Goal: Task Accomplishment & Management: Manage account settings

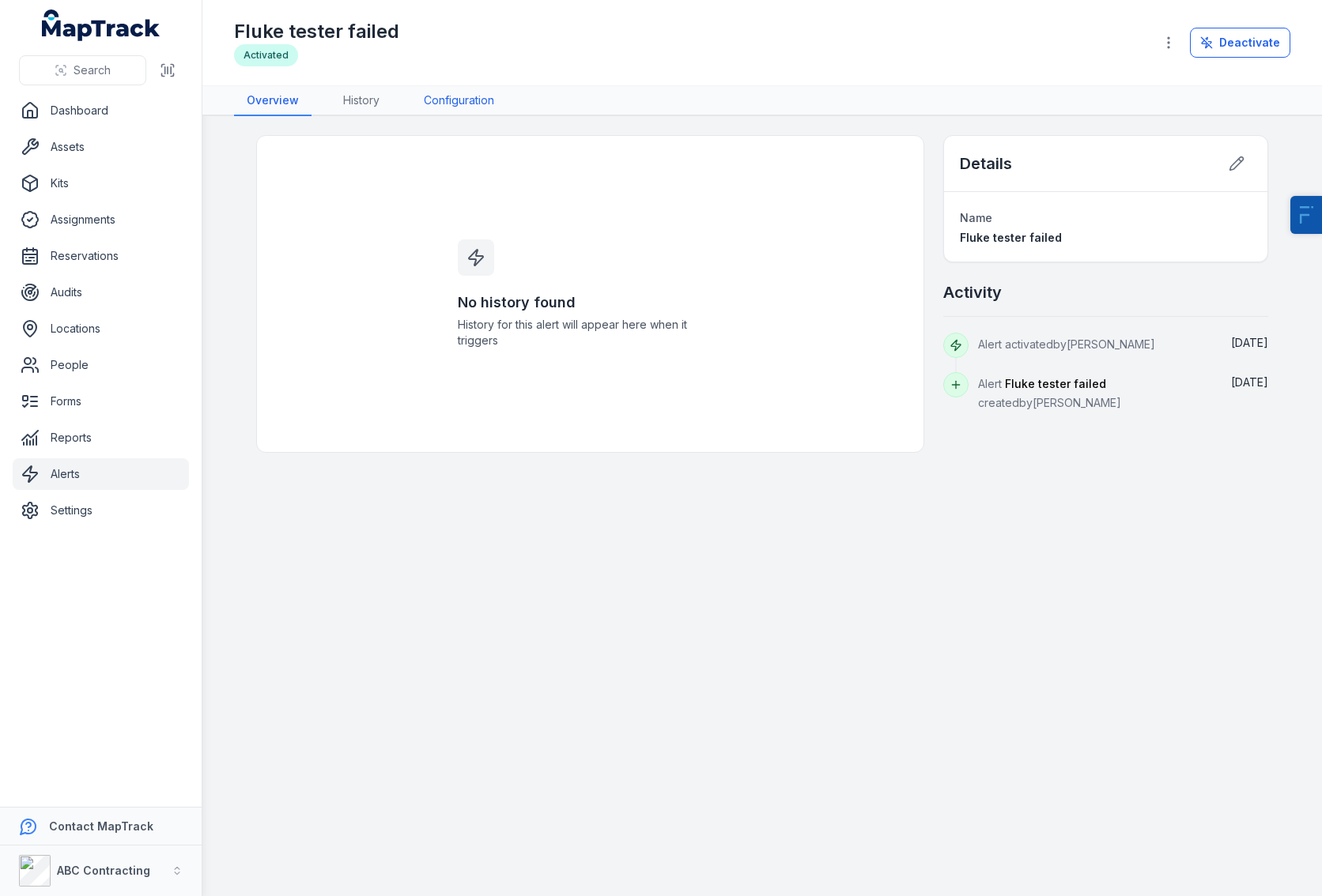
click at [466, 100] on link "Configuration" at bounding box center [459, 100] width 96 height 30
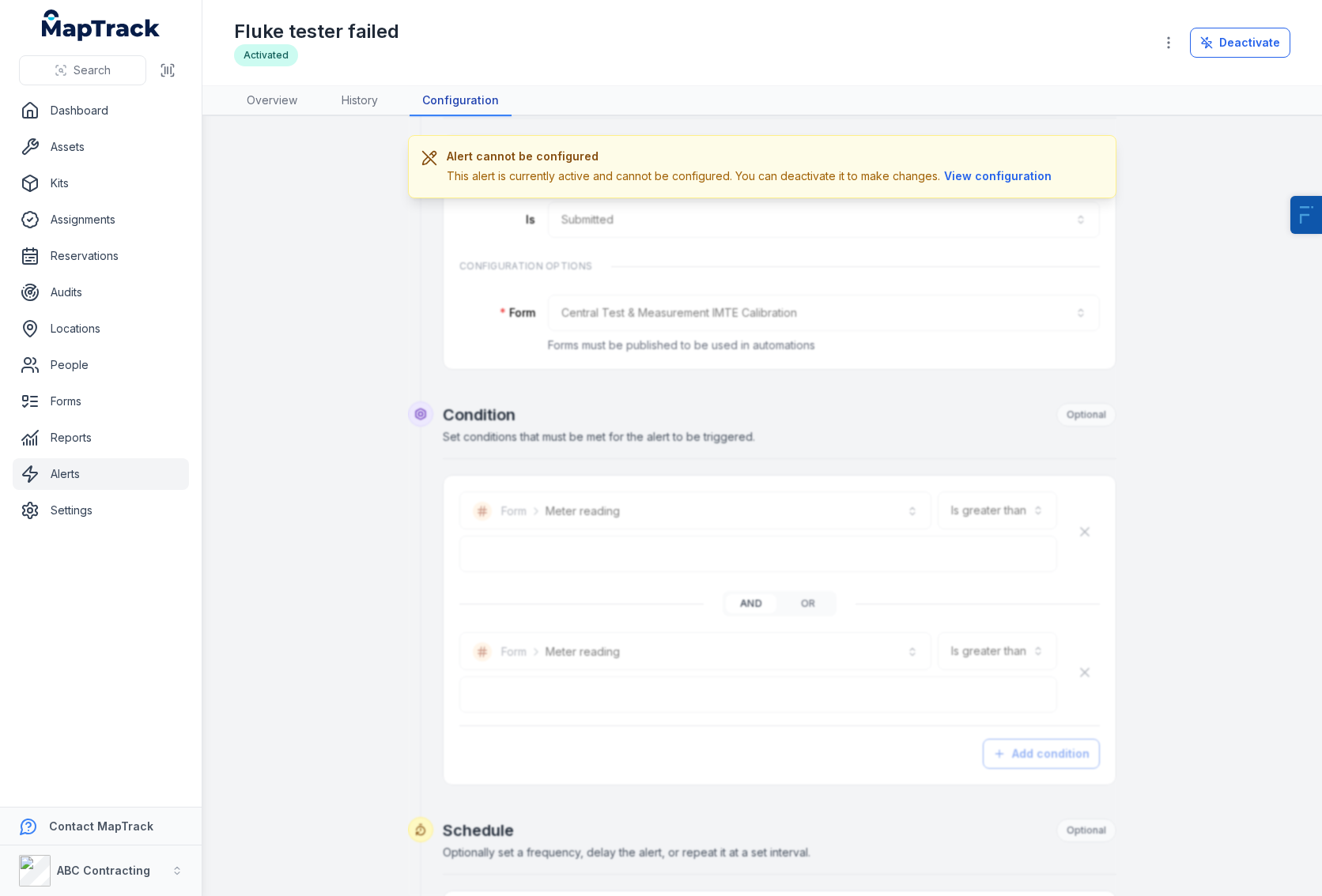
scroll to position [164, 0]
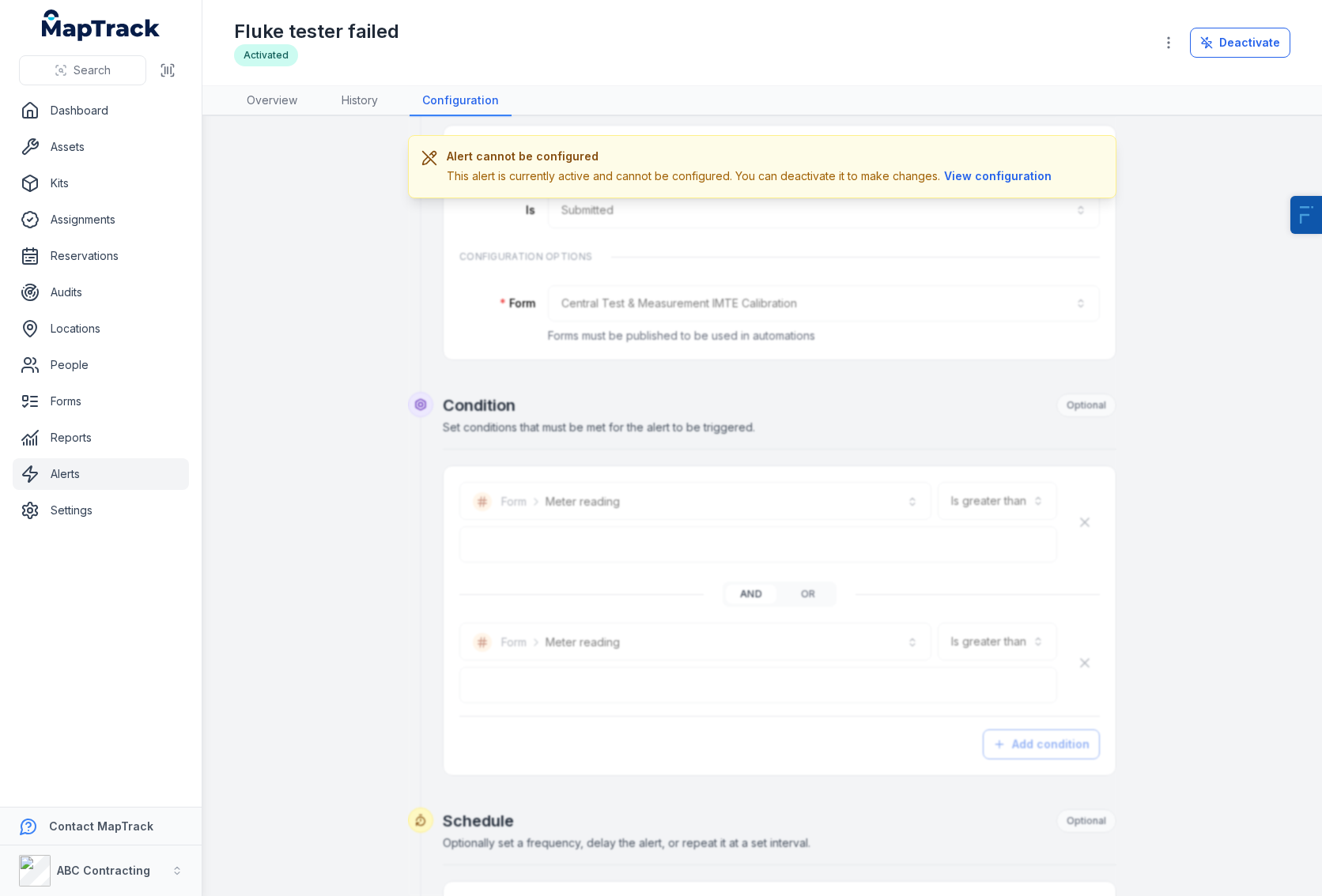
click at [94, 480] on link "Alerts" at bounding box center [100, 474] width 176 height 31
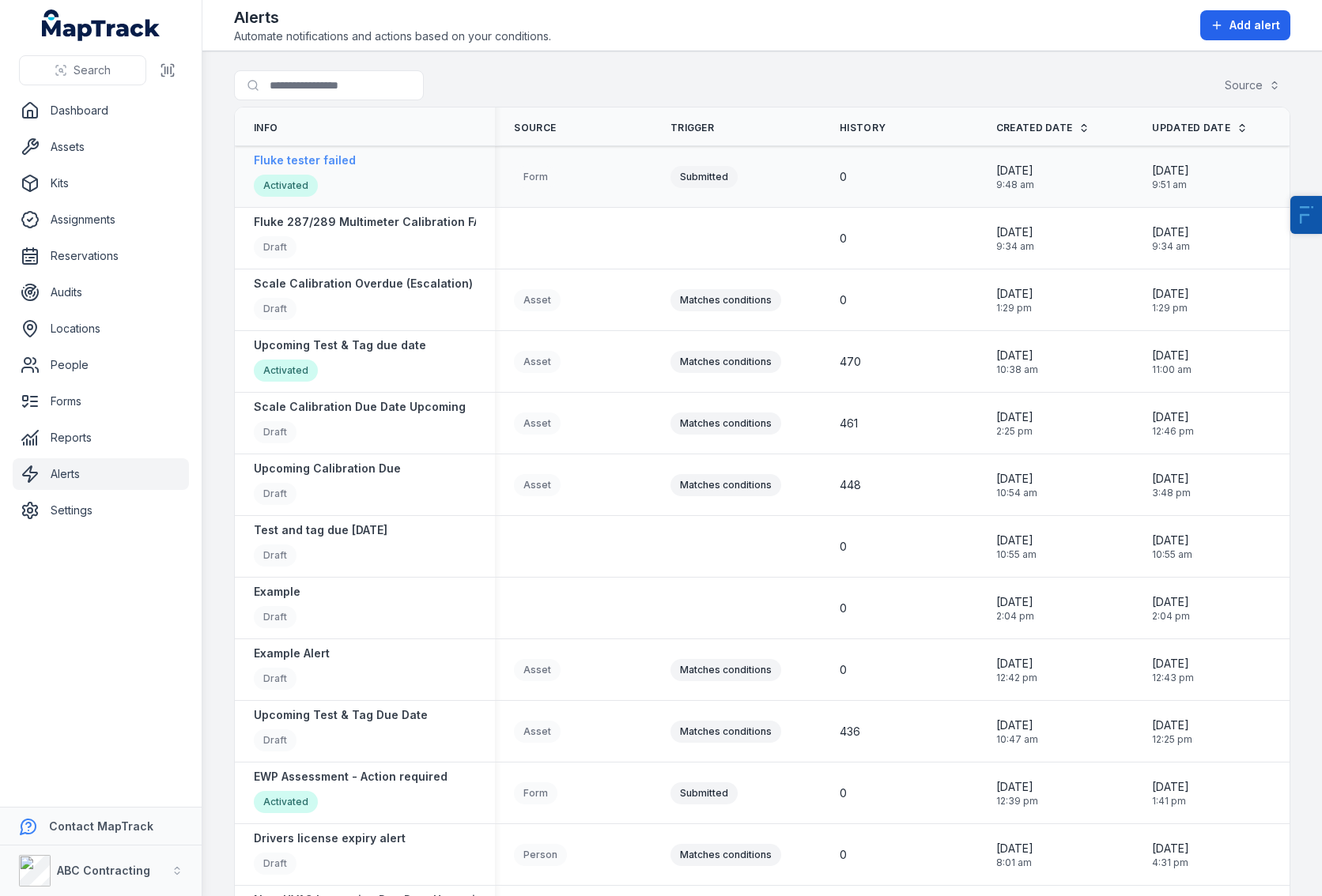
click at [301, 179] on div "Activated" at bounding box center [285, 185] width 64 height 22
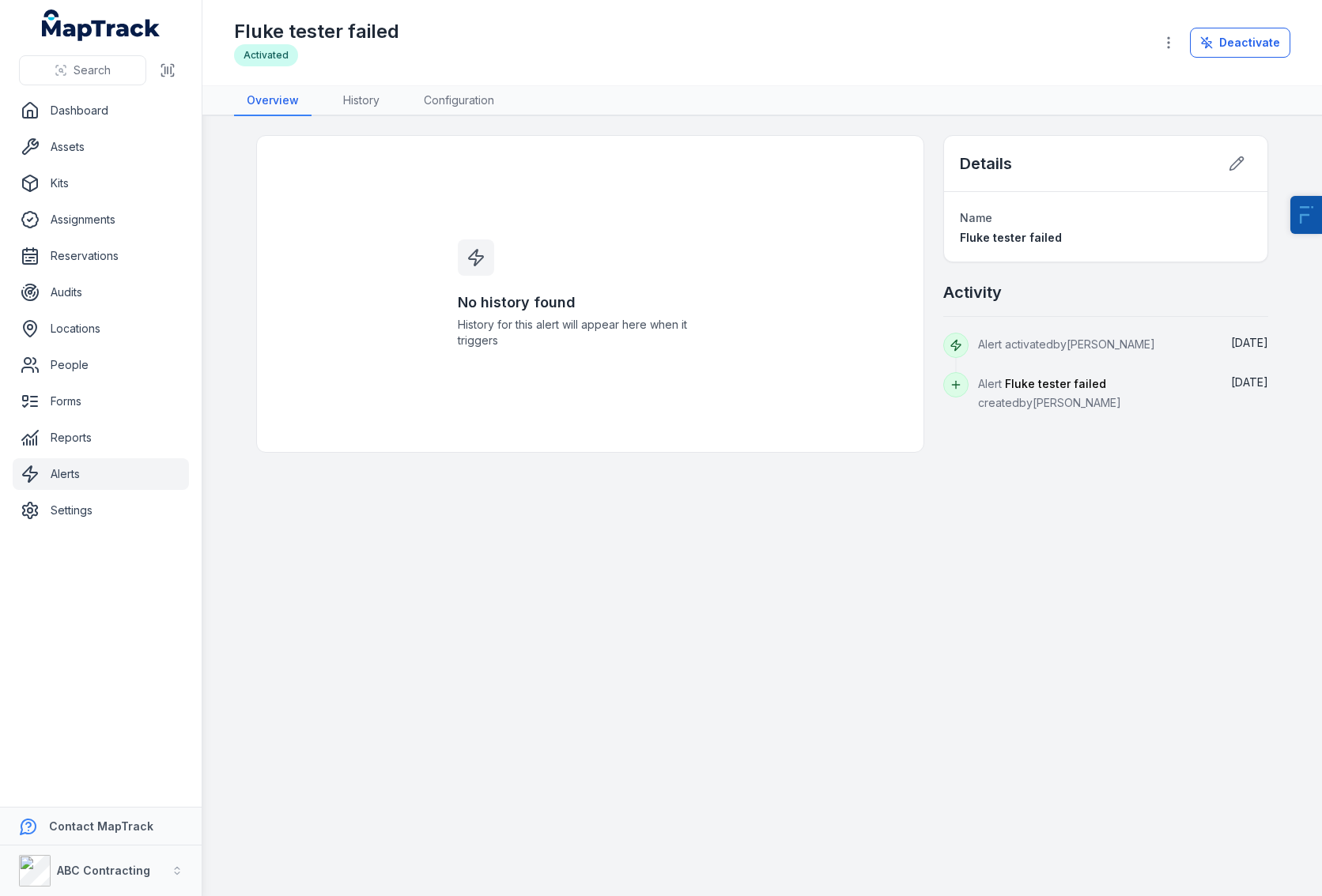
click at [334, 25] on h1 "Fluke tester failed" at bounding box center [316, 31] width 165 height 25
click at [484, 97] on link "Configuration" at bounding box center [459, 100] width 96 height 30
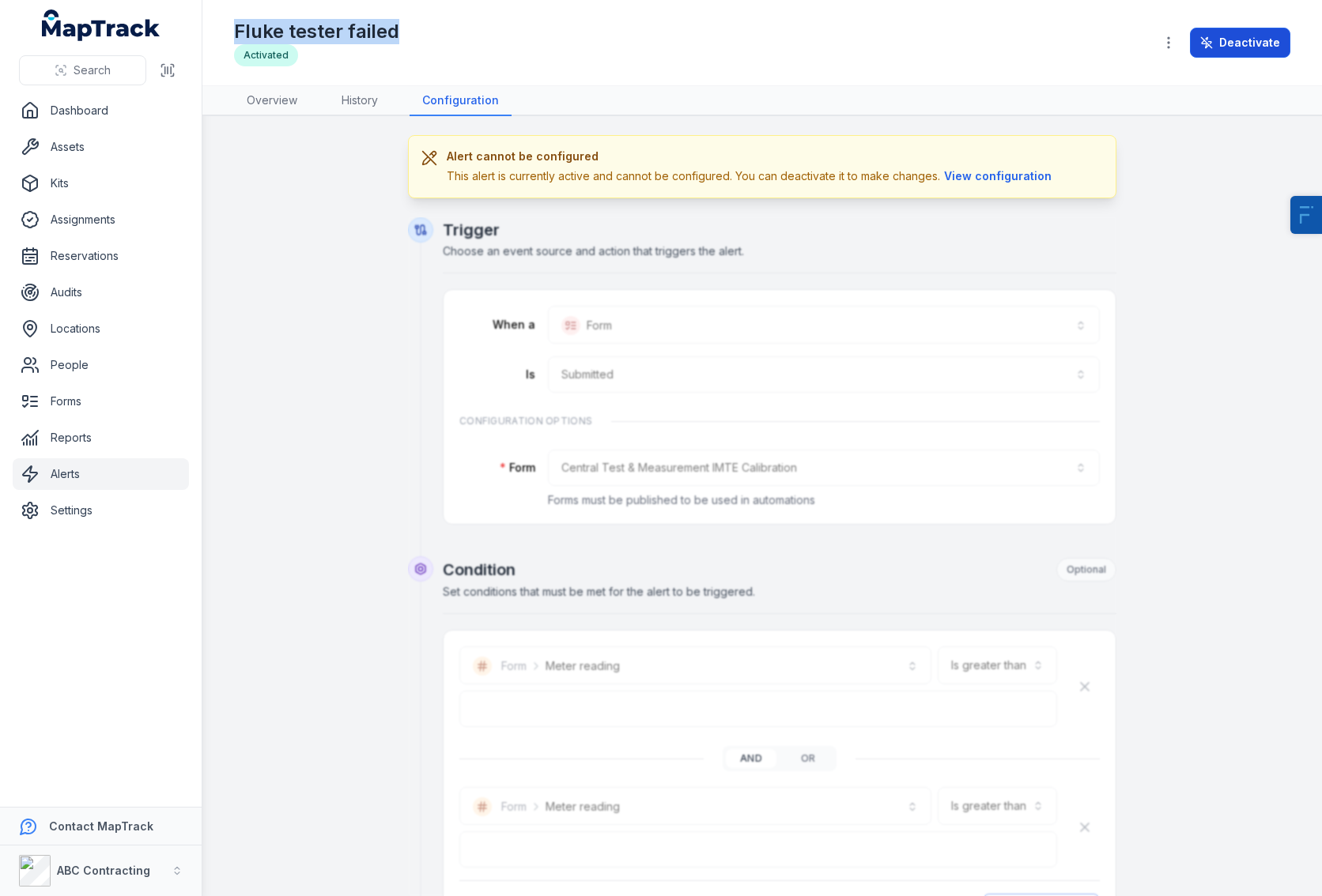
click at [1205, 42] on icon at bounding box center [1205, 44] width 7 height 8
